Goal: Transaction & Acquisition: Purchase product/service

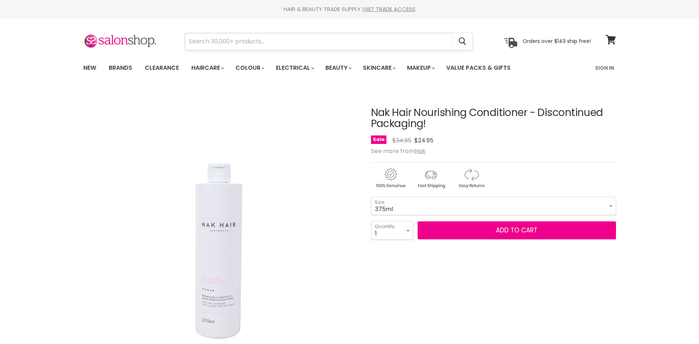
click at [253, 45] on input "Search" at bounding box center [319, 41] width 268 height 17
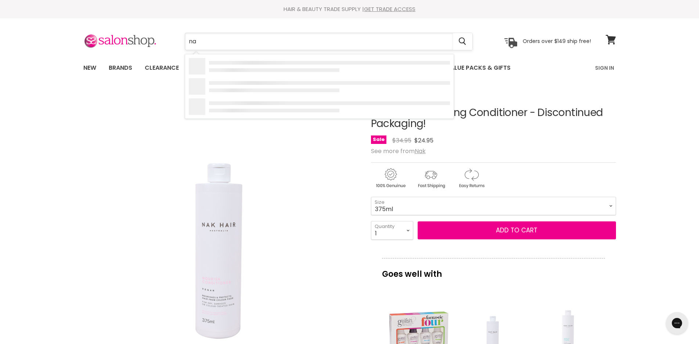
type input "nak"
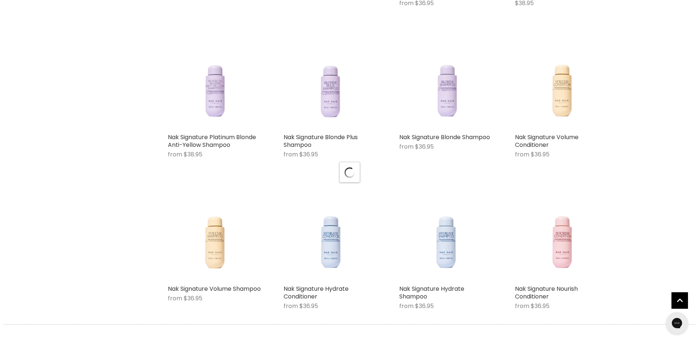
scroll to position [734, 0]
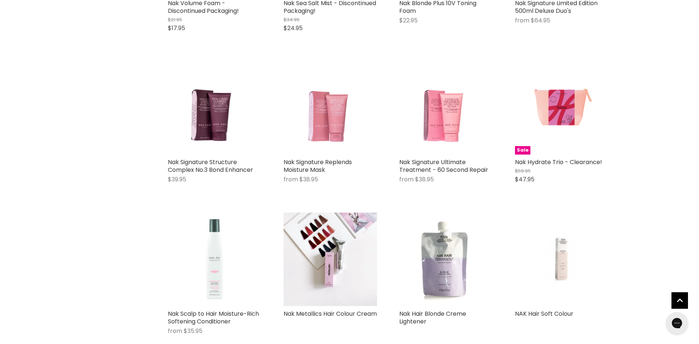
scroll to position [2570, 0]
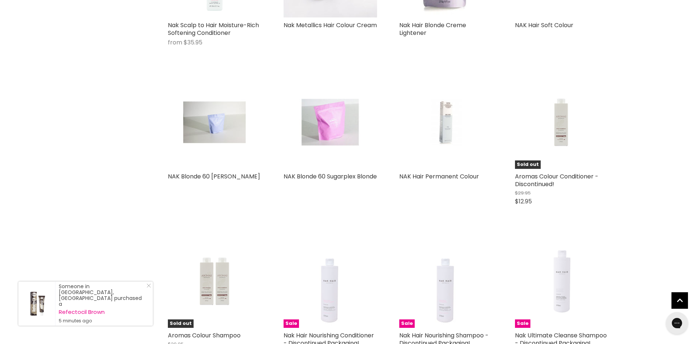
scroll to position [2900, 0]
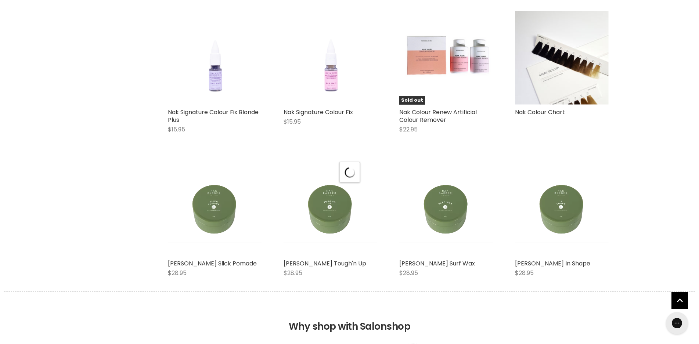
scroll to position [3745, 0]
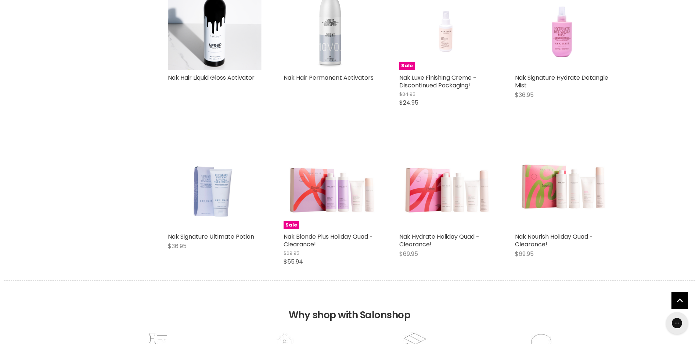
scroll to position [4553, 0]
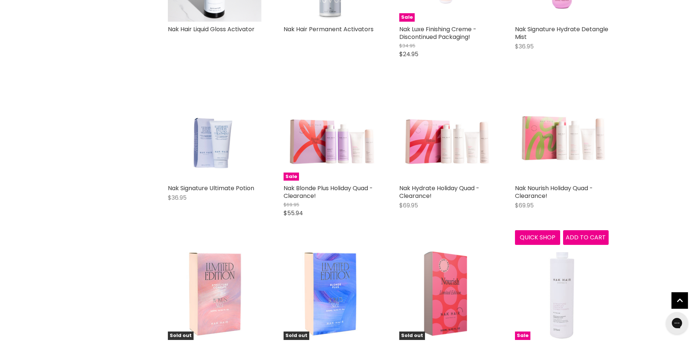
click at [539, 148] on img "Main content" at bounding box center [562, 133] width 94 height 91
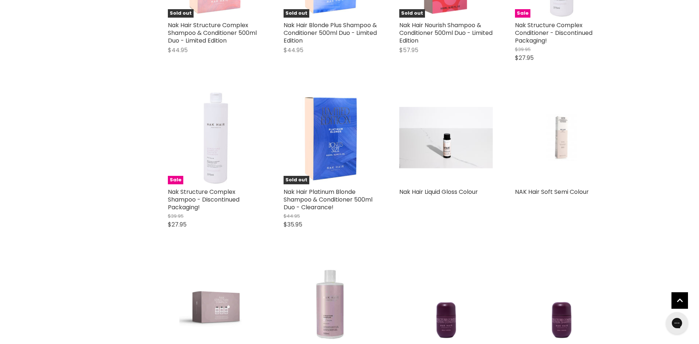
scroll to position [1176, 0]
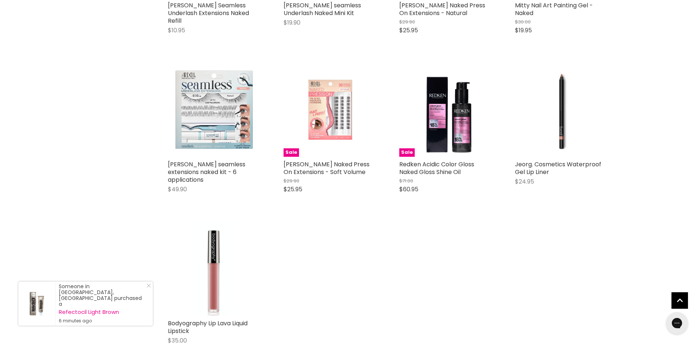
scroll to position [3268, 0]
